Goal: Task Accomplishment & Management: Complete application form

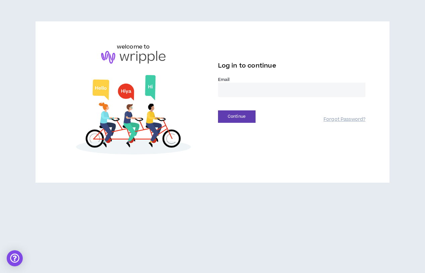
click at [225, 96] on input "email" at bounding box center [292, 90] width 148 height 14
type input "**********"
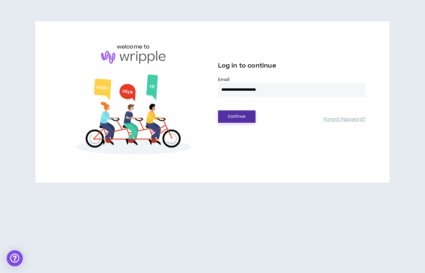
click at [240, 112] on button "Continue" at bounding box center [236, 116] width 37 height 12
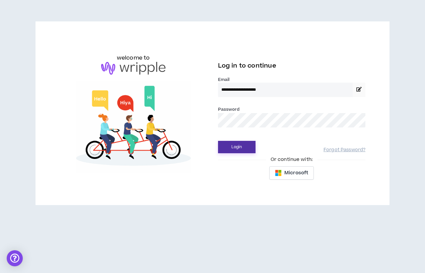
click at [235, 149] on button "Login" at bounding box center [236, 147] width 37 height 12
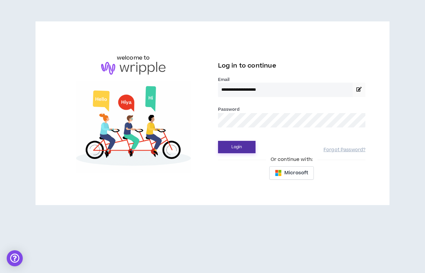
click at [248, 145] on button "Login" at bounding box center [236, 147] width 37 height 12
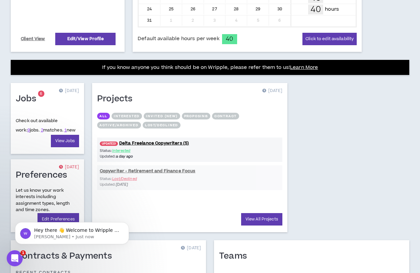
scroll to position [220, 0]
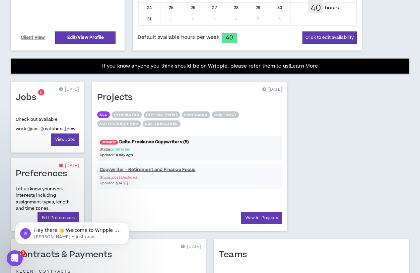
click at [157, 143] on link "UPDATED! Delta Freelance Copywriters (5)" at bounding box center [189, 142] width 185 height 6
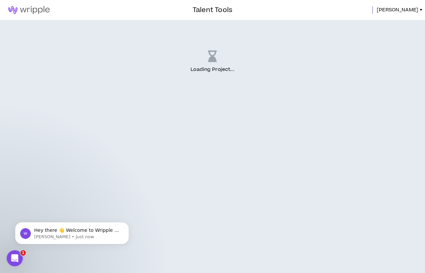
click at [15, 261] on icon "Open Intercom Messenger" at bounding box center [14, 258] width 11 height 11
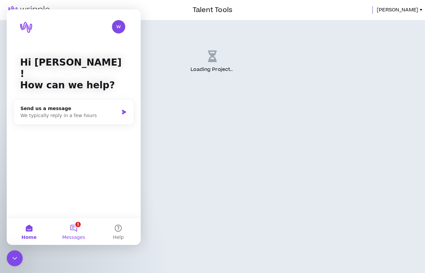
click at [73, 229] on button "1 Messages" at bounding box center [73, 231] width 45 height 27
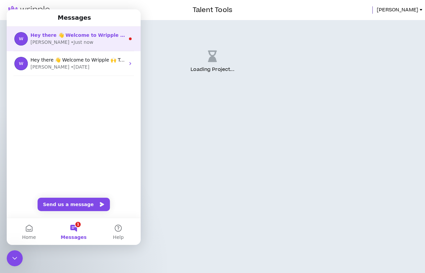
click at [74, 37] on span "Hey there 👋 Welcome to Wripple 🙌 Take a look around! If you have any questions,…" at bounding box center [199, 34] width 338 height 5
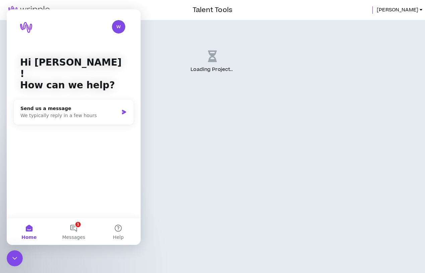
click at [167, 133] on div "Loading Project .. ." at bounding box center [212, 146] width 425 height 253
click at [72, 225] on button "1 Messages" at bounding box center [73, 231] width 45 height 27
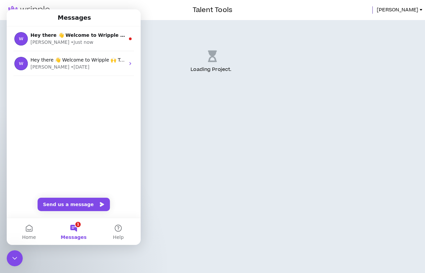
click at [174, 219] on div "Loading Project . .." at bounding box center [212, 146] width 425 height 253
click at [29, 232] on button "Home" at bounding box center [29, 231] width 45 height 27
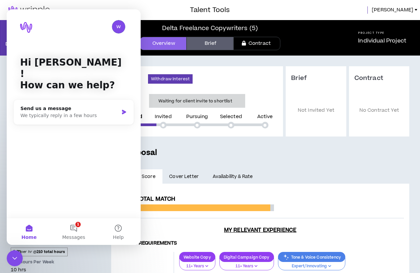
click at [16, 258] on icon "Close Intercom Messenger" at bounding box center [14, 258] width 5 height 3
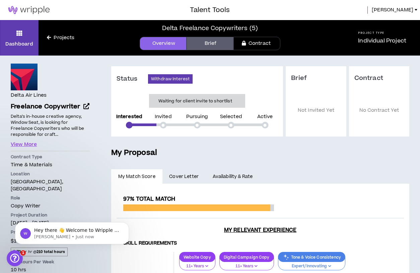
click at [53, 35] on link "Projects" at bounding box center [60, 37] width 44 height 7
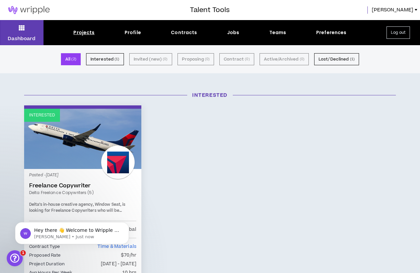
click at [84, 33] on div "Projects" at bounding box center [83, 32] width 21 height 7
click at [21, 31] on icon at bounding box center [22, 27] width 6 height 9
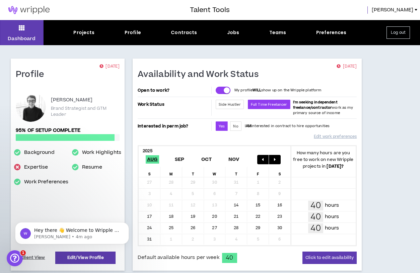
click at [243, 33] on div "Projects Profile Contracts Jobs Teams Preferences" at bounding box center [210, 32] width 333 height 7
click at [231, 34] on div "Jobs" at bounding box center [233, 32] width 12 height 7
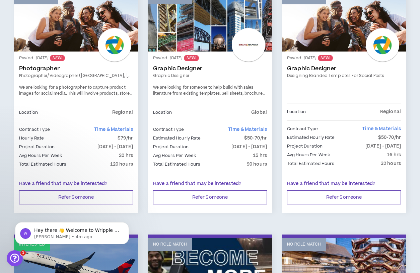
scroll to position [348, 0]
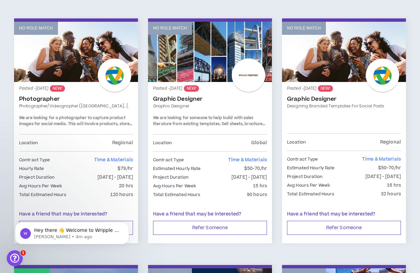
click at [100, 102] on link "Photographer" at bounding box center [76, 99] width 114 height 7
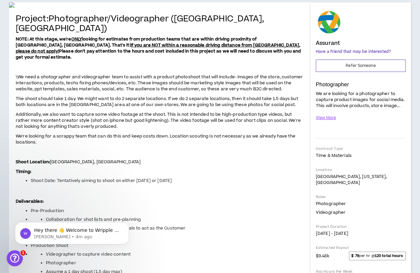
scroll to position [134, 0]
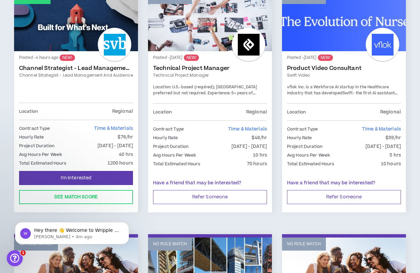
scroll to position [157, 0]
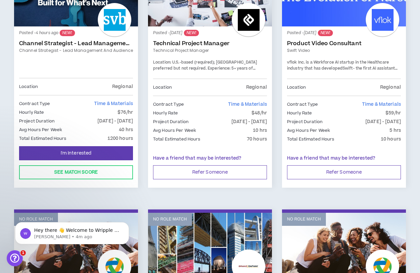
click at [97, 118] on p "[DATE] - [DATE]" at bounding box center [114, 121] width 35 height 7
click at [45, 74] on div "Posted - 4 hours ago NEW! Channel Strategist - Lead Management and Audience Cha…" at bounding box center [76, 54] width 114 height 47
click at [46, 45] on link "Channel Strategist - Lead Management and Audience" at bounding box center [76, 43] width 114 height 7
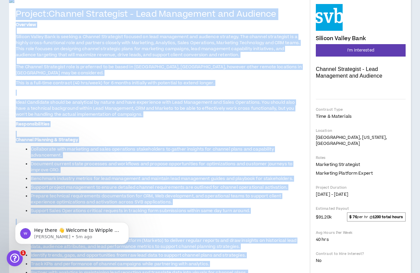
scroll to position [109, 0]
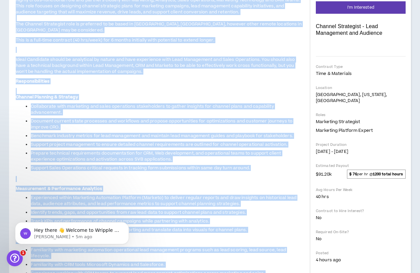
drag, startPoint x: 183, startPoint y: 147, endPoint x: 17, endPoint y: 129, distance: 167.1
click at [17, 129] on div "Project: Channel Strategist - Lead Management and Audience Overview Silicon Val…" at bounding box center [160, 199] width 288 height 464
copy div "Project: Channel Strategist - Lead Management and Audience Overview Silicon Val…"
click at [212, 196] on span "Overview Silicon Valley Bank is seeking a Channel Strategist focused on lead ma…" at bounding box center [160, 193] width 288 height 429
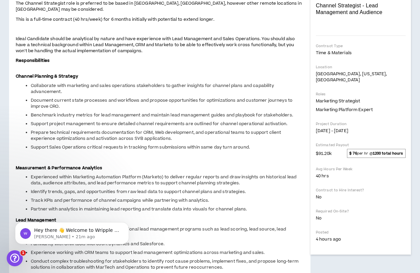
scroll to position [131, 0]
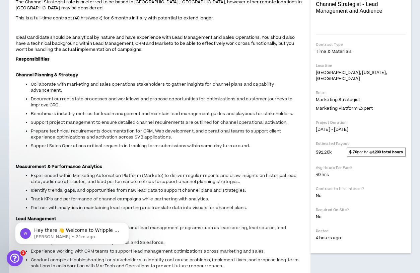
drag, startPoint x: 55, startPoint y: 152, endPoint x: 119, endPoint y: 151, distance: 63.9
copy span "maximize revenue, drive leads"
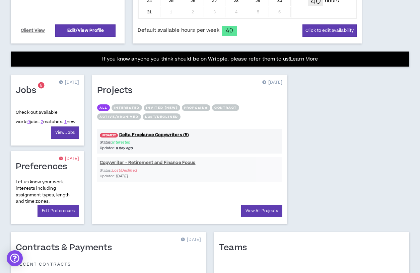
scroll to position [243, 0]
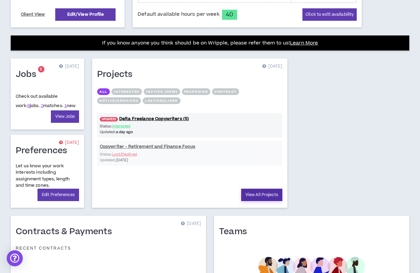
click at [260, 194] on link "View All Projects" at bounding box center [261, 195] width 41 height 12
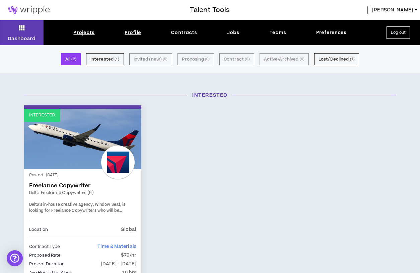
click at [134, 31] on div "Profile" at bounding box center [133, 32] width 16 height 7
click at [137, 29] on div "Profile" at bounding box center [133, 32] width 16 height 7
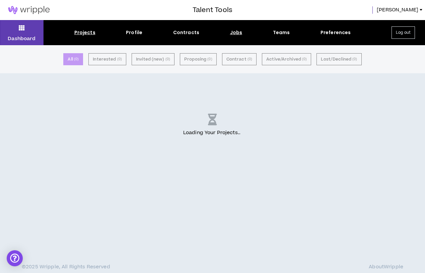
click at [233, 33] on div "Jobs" at bounding box center [236, 32] width 12 height 7
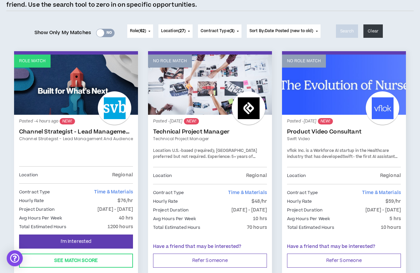
scroll to position [146, 0]
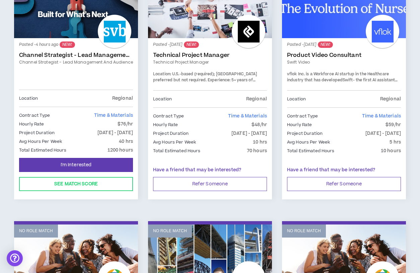
click at [98, 57] on link "Channel Strategist - Lead Management and Audience" at bounding box center [76, 55] width 114 height 7
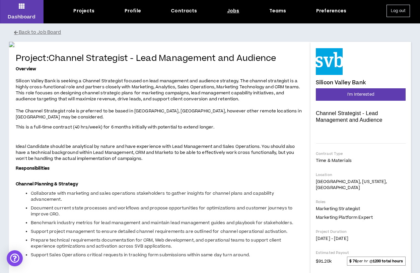
scroll to position [21, 0]
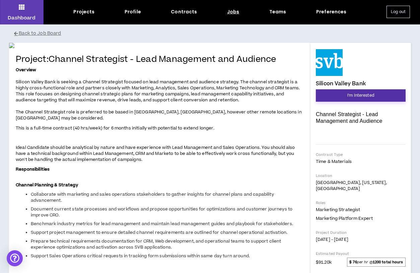
click at [358, 94] on span "I'm Interested" at bounding box center [360, 95] width 27 height 6
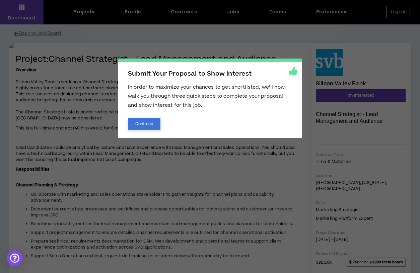
click at [147, 124] on button "Continue" at bounding box center [144, 124] width 32 height 12
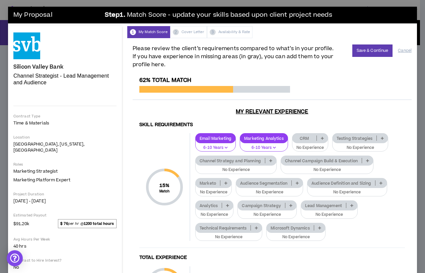
click at [322, 137] on icon at bounding box center [322, 138] width 3 height 3
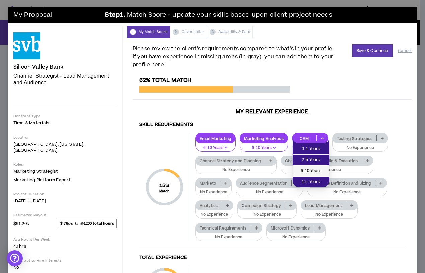
click at [302, 167] on span "6-10 Years" at bounding box center [311, 170] width 28 height 7
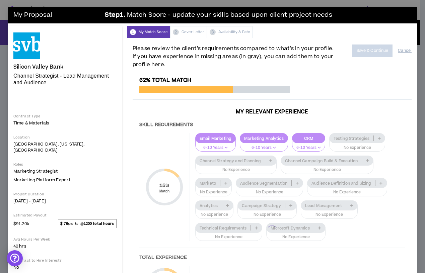
click at [381, 139] on div at bounding box center [272, 231] width 279 height 309
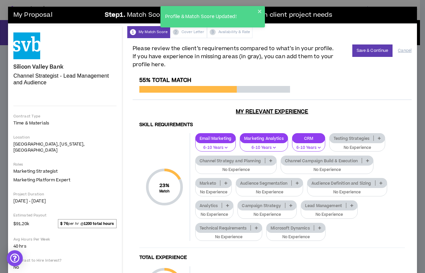
click at [377, 138] on p at bounding box center [379, 138] width 11 height 5
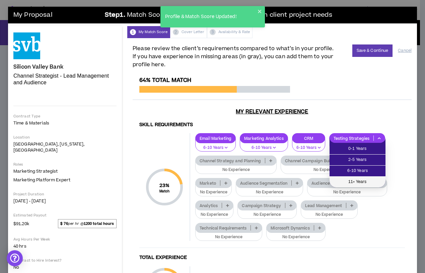
click at [357, 180] on span "11+ Years" at bounding box center [357, 181] width 48 height 7
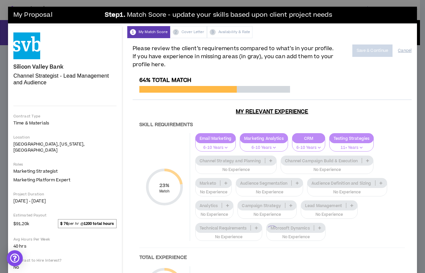
click at [269, 158] on div at bounding box center [272, 231] width 279 height 309
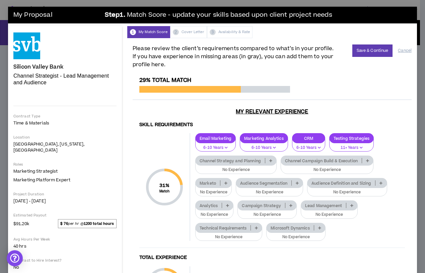
click at [268, 159] on p at bounding box center [270, 160] width 11 height 5
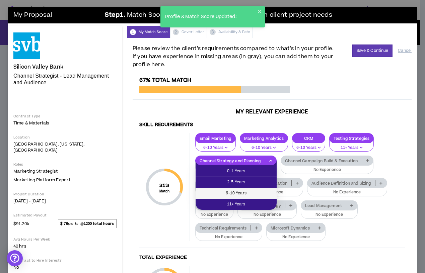
click at [254, 193] on span "6-10 Years" at bounding box center [236, 193] width 73 height 7
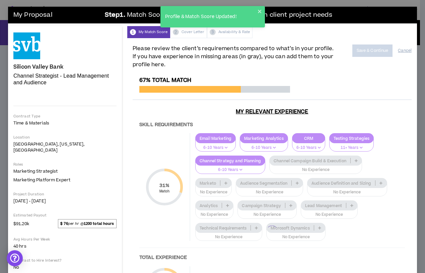
click at [356, 160] on div at bounding box center [272, 231] width 279 height 309
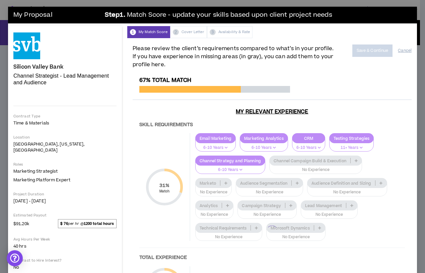
click at [356, 160] on div at bounding box center [272, 231] width 279 height 309
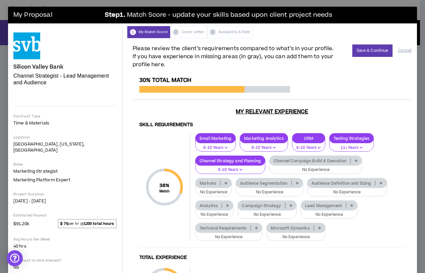
click at [356, 158] on p at bounding box center [355, 160] width 11 height 5
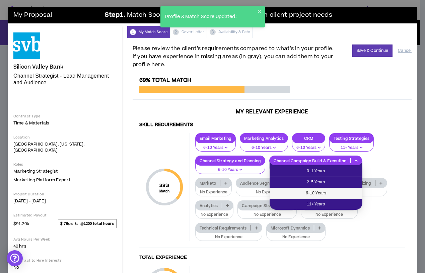
click at [327, 192] on span "6-10 Years" at bounding box center [315, 193] width 85 height 7
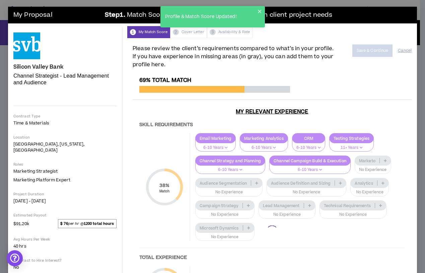
click at [387, 160] on div at bounding box center [272, 231] width 279 height 309
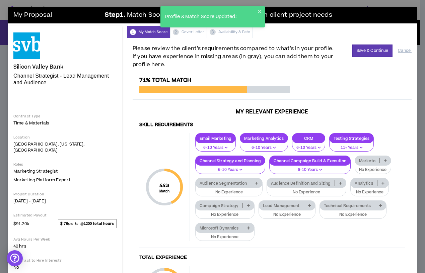
click at [387, 160] on icon at bounding box center [385, 160] width 3 height 3
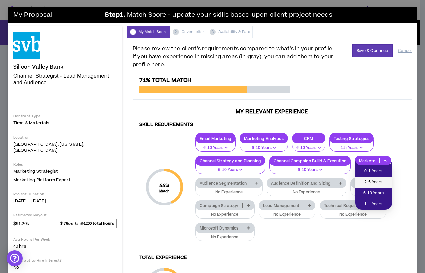
click at [383, 183] on span "2-5 Years" at bounding box center [373, 182] width 28 height 7
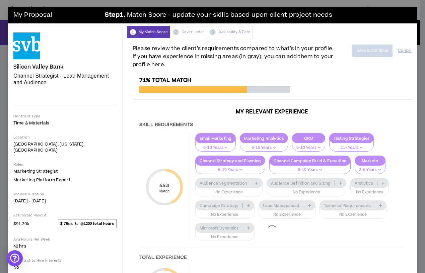
click at [257, 181] on div at bounding box center [272, 231] width 279 height 309
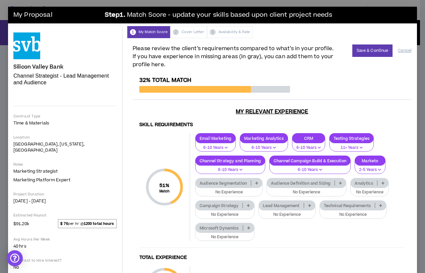
click at [254, 184] on p at bounding box center [256, 182] width 11 height 5
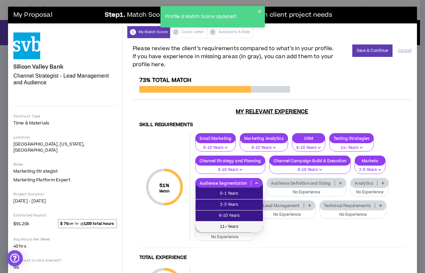
click at [256, 226] on span "11+ Years" at bounding box center [229, 226] width 59 height 7
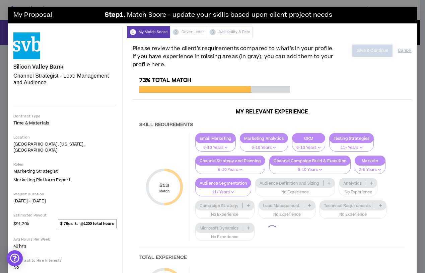
click at [328, 183] on div at bounding box center [272, 231] width 279 height 309
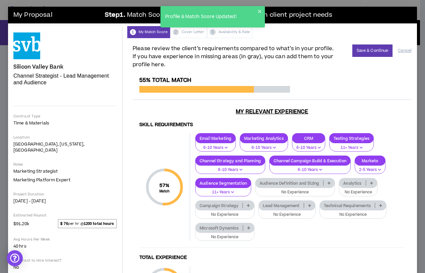
click at [329, 182] on icon at bounding box center [328, 182] width 3 height 3
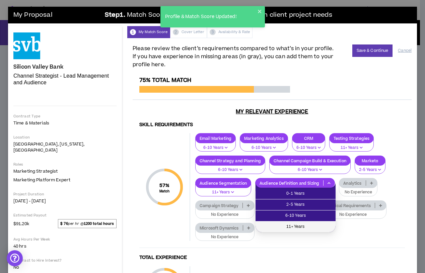
click at [319, 226] on span "11+ Years" at bounding box center [295, 226] width 72 height 7
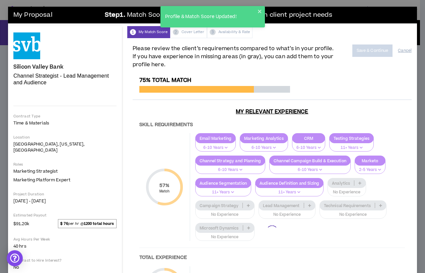
click at [359, 183] on div at bounding box center [272, 231] width 279 height 309
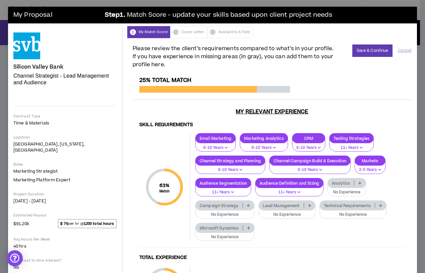
click at [363, 182] on p at bounding box center [359, 182] width 11 height 5
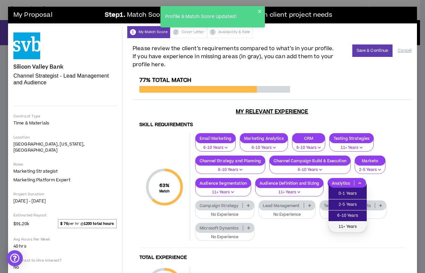
click at [353, 228] on span "11+ Years" at bounding box center [347, 226] width 30 height 7
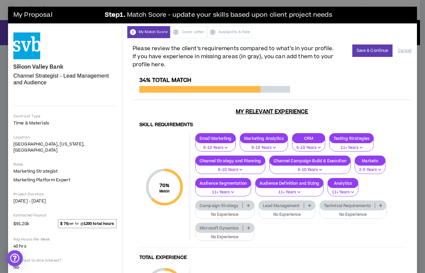
click at [247, 205] on icon at bounding box center [248, 205] width 3 height 3
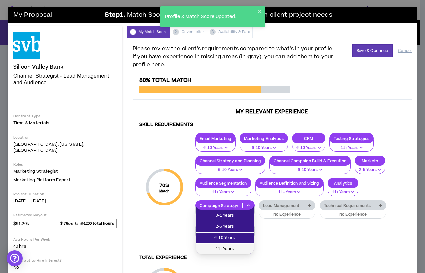
click at [233, 247] on span "11+ Years" at bounding box center [225, 248] width 50 height 7
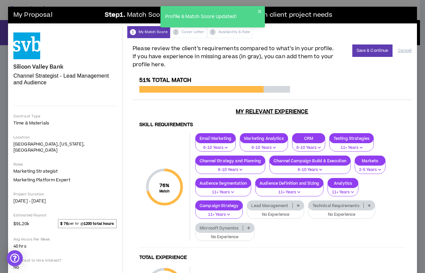
click at [297, 205] on icon at bounding box center [298, 205] width 3 height 3
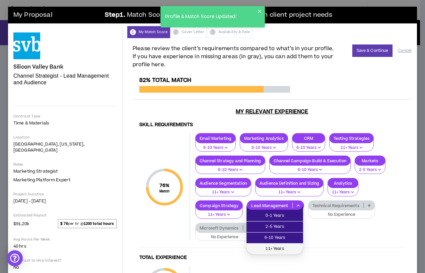
click at [290, 244] on li "11+ Years" at bounding box center [274, 249] width 57 height 11
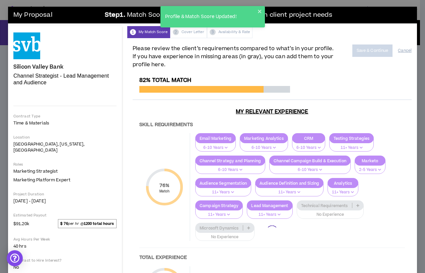
click at [358, 206] on div at bounding box center [272, 231] width 279 height 309
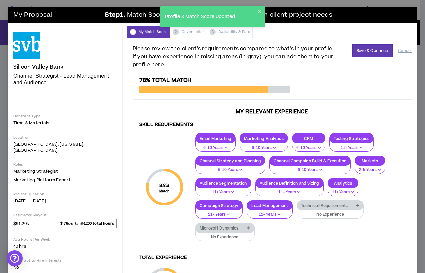
click at [357, 204] on icon at bounding box center [357, 205] width 3 height 3
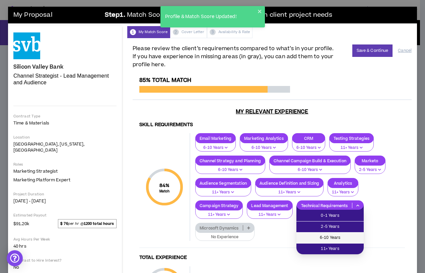
click at [344, 233] on li "6-10 Years" at bounding box center [329, 238] width 67 height 11
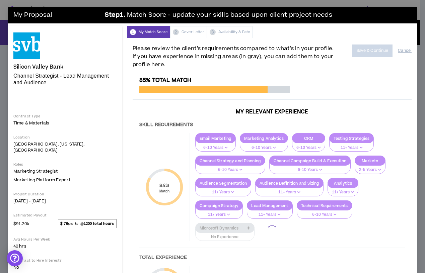
click at [249, 227] on div at bounding box center [272, 231] width 279 height 309
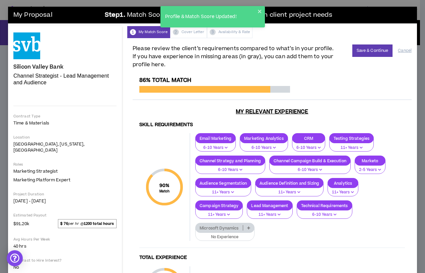
click at [249, 228] on icon at bounding box center [248, 227] width 3 height 3
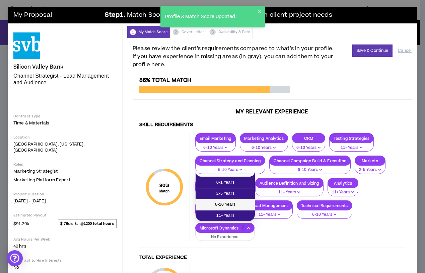
click at [237, 205] on span "6-10 Years" at bounding box center [225, 204] width 51 height 7
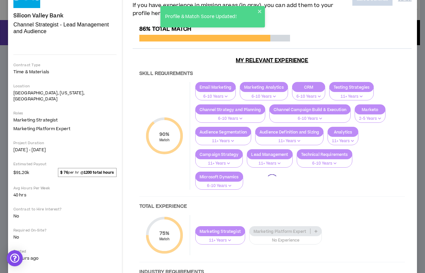
scroll to position [127, 0]
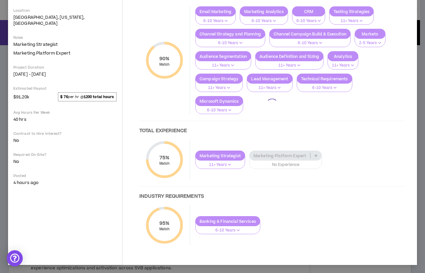
click at [310, 158] on div at bounding box center [272, 104] width 279 height 309
click at [315, 156] on div at bounding box center [272, 104] width 279 height 309
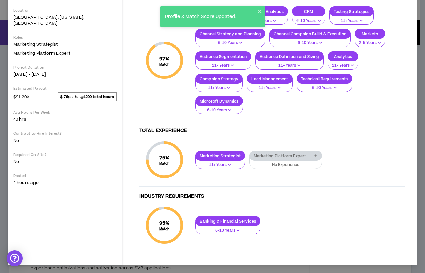
click at [315, 157] on icon at bounding box center [315, 155] width 3 height 3
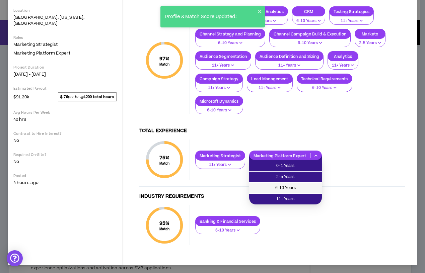
click at [308, 188] on span "6-10 Years" at bounding box center [285, 187] width 65 height 7
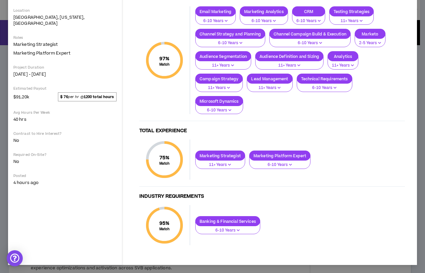
click at [297, 158] on p "Marketing Platform Expert" at bounding box center [279, 155] width 61 height 5
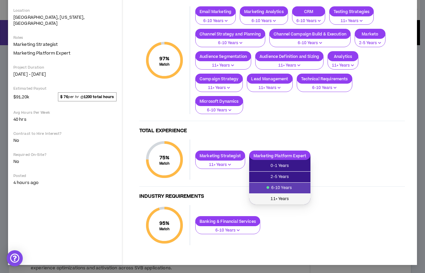
click at [296, 197] on span "11+ Years" at bounding box center [279, 198] width 53 height 7
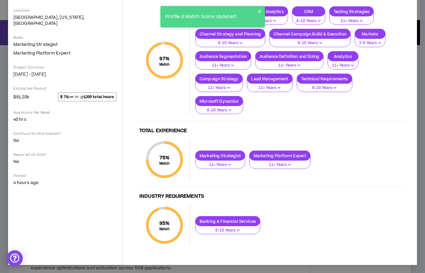
click at [300, 156] on p "Marketing Platform Expert" at bounding box center [279, 155] width 61 height 5
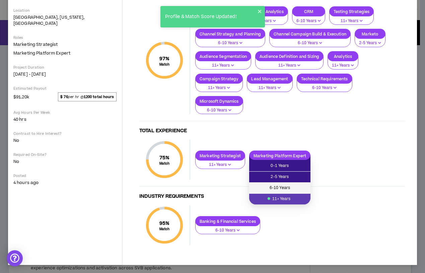
click at [294, 190] on span "6-10 Years" at bounding box center [279, 187] width 53 height 7
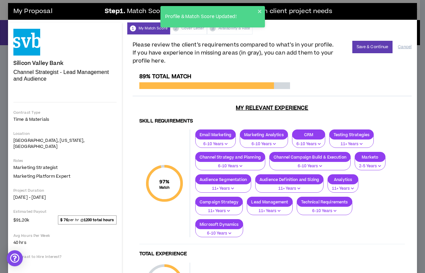
scroll to position [0, 0]
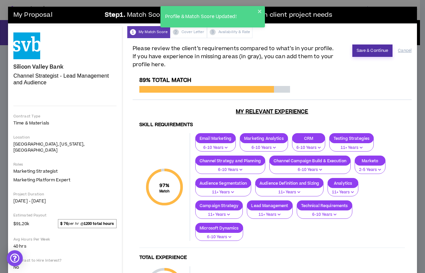
click at [365, 50] on button "Save & Continue" at bounding box center [372, 51] width 41 height 12
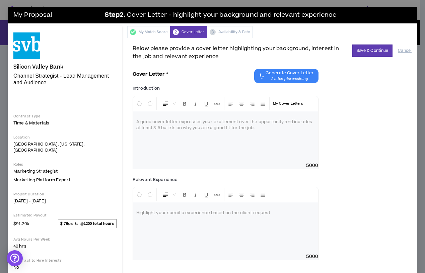
click at [366, 199] on div "Relevant Experience Normal Highlight your specific experience based on the clie…" at bounding box center [272, 219] width 279 height 91
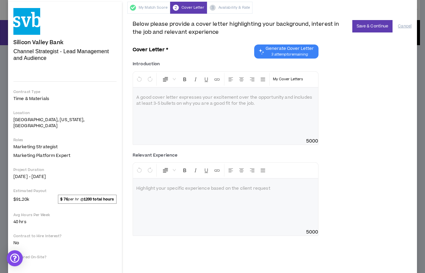
scroll to position [54, 0]
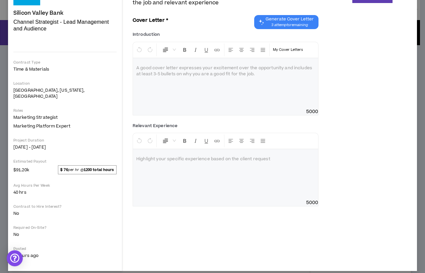
click at [282, 24] on span "3 attempts remaining" at bounding box center [289, 24] width 48 height 5
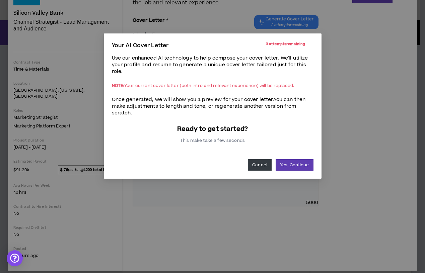
click at [252, 166] on button "Cancel" at bounding box center [260, 164] width 24 height 11
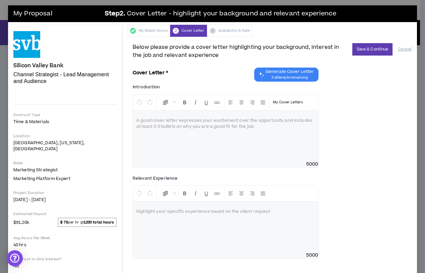
scroll to position [0, 0]
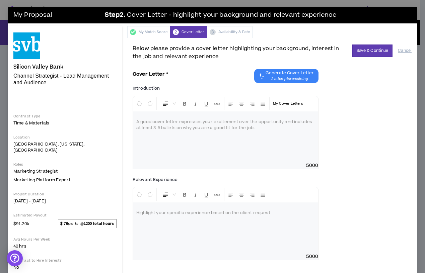
click at [135, 88] on label "Introduction *" at bounding box center [146, 88] width 27 height 11
copy label "Introduction"
click at [176, 132] on div at bounding box center [225, 137] width 185 height 50
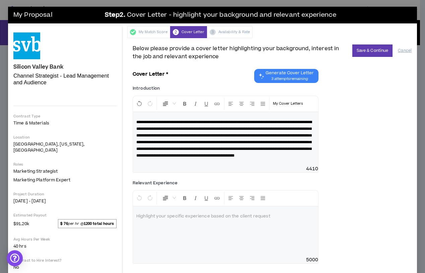
click at [240, 123] on span "**********" at bounding box center [223, 138] width 175 height 37
click at [219, 123] on span "**********" at bounding box center [223, 138] width 175 height 37
click at [141, 150] on span "**********" at bounding box center [223, 138] width 175 height 37
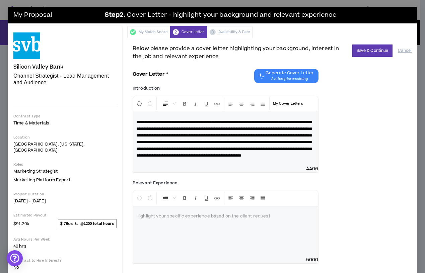
click at [299, 143] on span "**********" at bounding box center [223, 138] width 175 height 37
drag, startPoint x: 159, startPoint y: 151, endPoint x: 136, endPoint y: 151, distance: 22.8
click at [136, 151] on span "**********" at bounding box center [223, 138] width 175 height 37
click at [271, 159] on p "**********" at bounding box center [225, 139] width 178 height 40
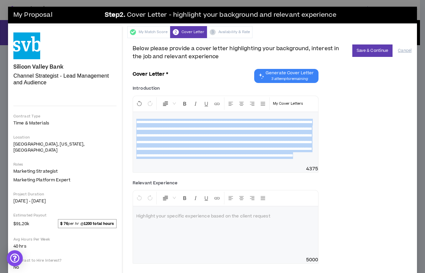
drag, startPoint x: 305, startPoint y: 172, endPoint x: 127, endPoint y: 115, distance: 186.6
click at [127, 115] on div "**********" at bounding box center [272, 181] width 290 height 287
click at [169, 158] on span "**********" at bounding box center [223, 138] width 175 height 37
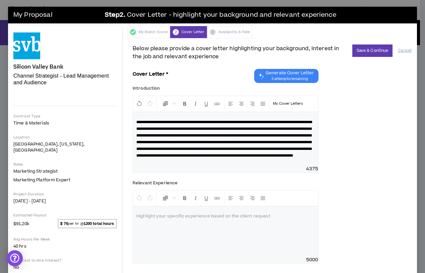
click at [255, 166] on div "**********" at bounding box center [225, 139] width 185 height 54
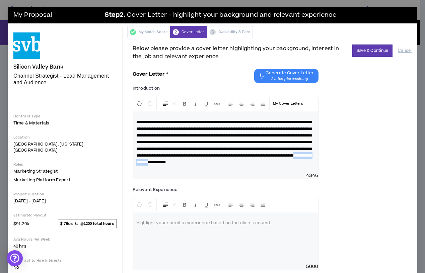
drag, startPoint x: 177, startPoint y: 175, endPoint x: 131, endPoint y: 174, distance: 45.9
click at [131, 174] on div "**********" at bounding box center [272, 181] width 290 height 287
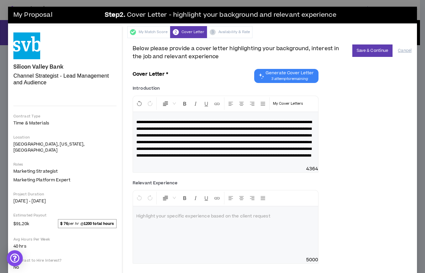
click at [178, 159] on p "**********" at bounding box center [225, 139] width 178 height 40
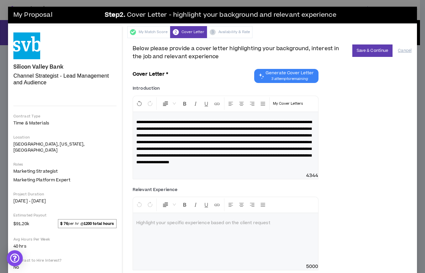
click at [161, 164] on span "**********" at bounding box center [223, 142] width 175 height 44
drag, startPoint x: 248, startPoint y: 170, endPoint x: 266, endPoint y: 177, distance: 18.7
click at [266, 166] on p "**********" at bounding box center [225, 142] width 178 height 47
copy span "**********"
click at [245, 164] on span "**********" at bounding box center [223, 142] width 175 height 44
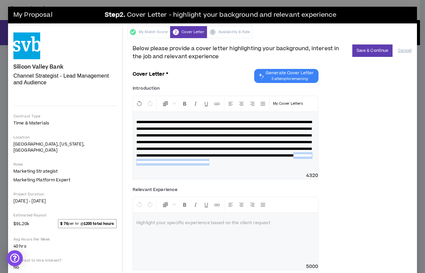
drag, startPoint x: 258, startPoint y: 177, endPoint x: 135, endPoint y: 173, distance: 123.2
click at [135, 172] on div "**********" at bounding box center [225, 142] width 185 height 60
click at [362, 179] on div "**********" at bounding box center [272, 133] width 279 height 101
